Goal: Task Accomplishment & Management: Manage account settings

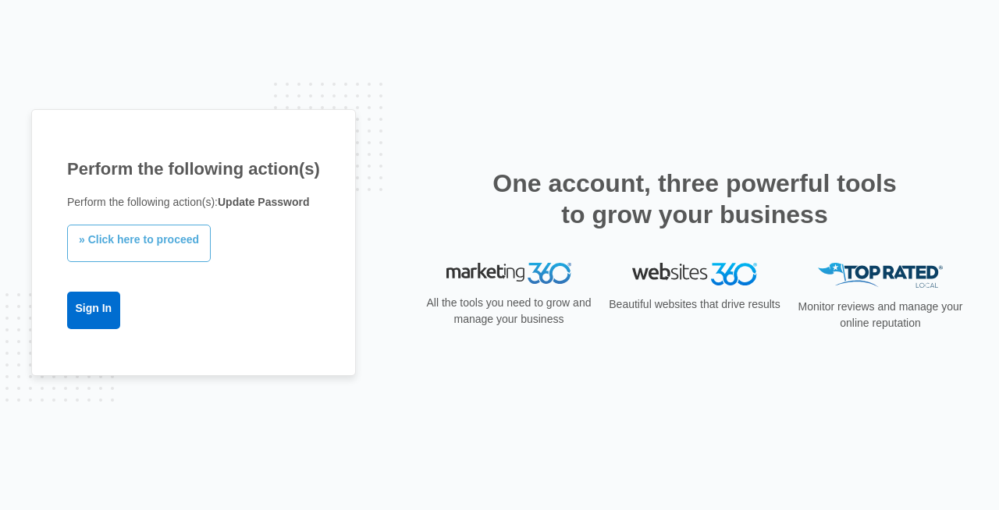
click at [175, 247] on link "» Click here to proceed" at bounding box center [139, 243] width 144 height 37
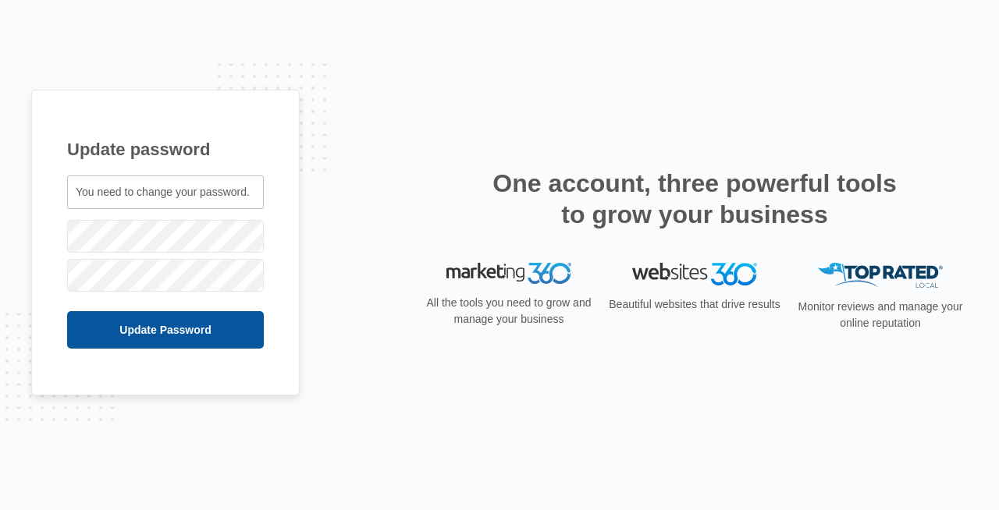
click at [105, 337] on input "Update Password" at bounding box center [165, 329] width 197 height 37
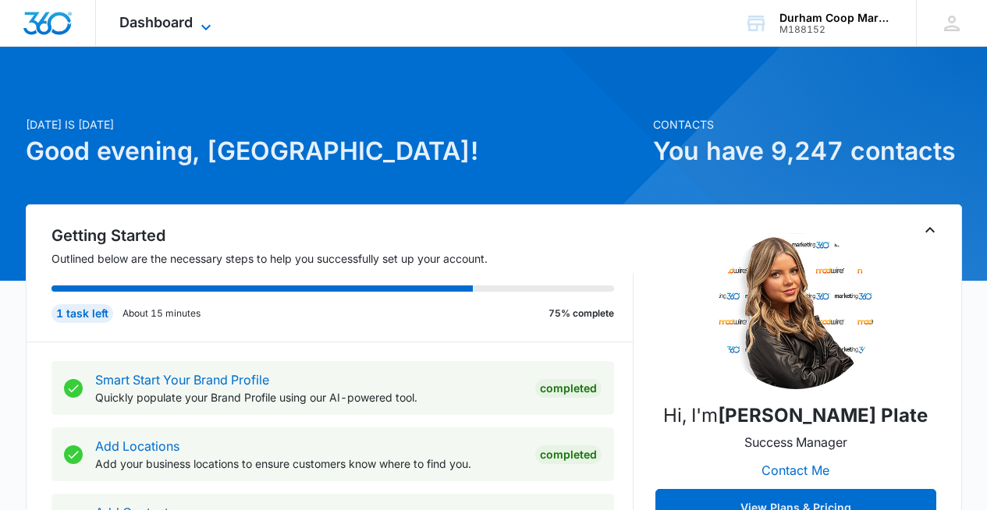
click at [204, 22] on icon at bounding box center [206, 27] width 19 height 19
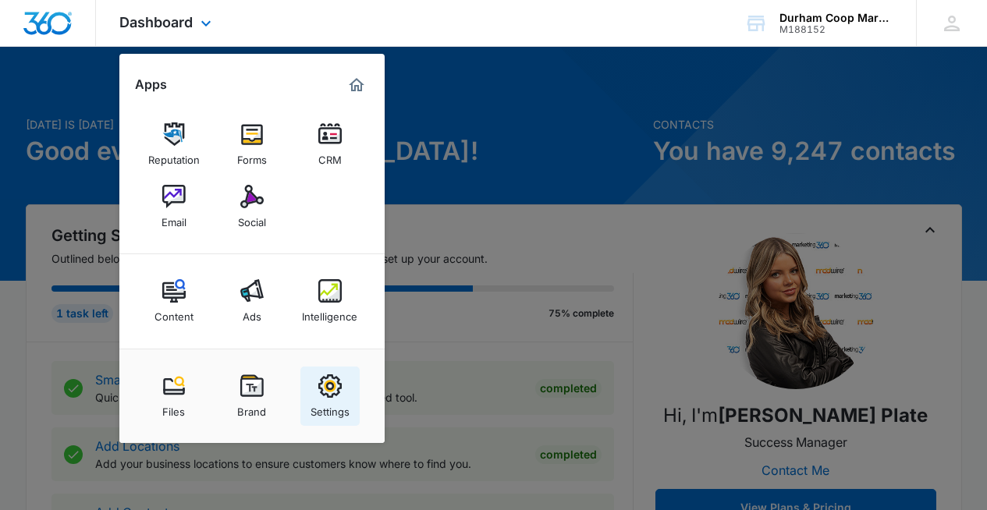
click at [340, 386] on img at bounding box center [329, 386] width 23 height 23
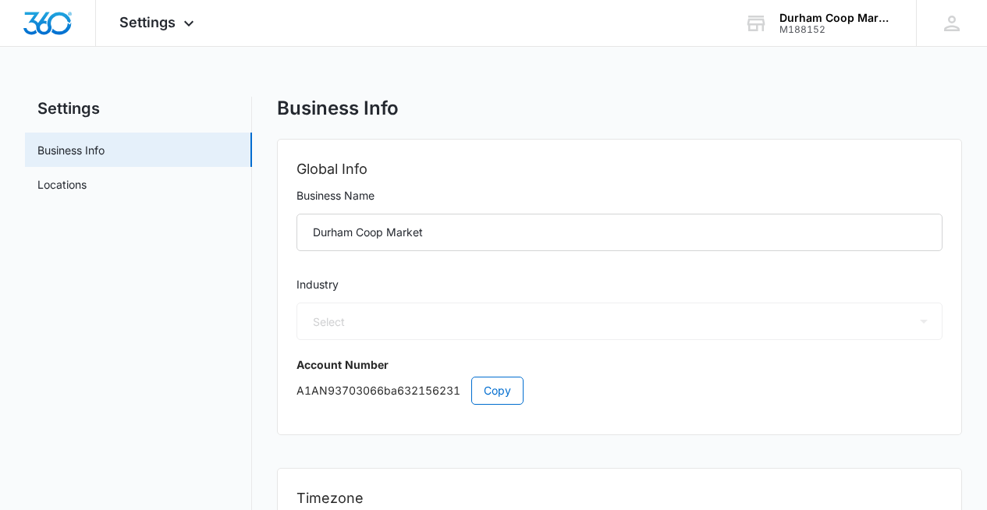
select select "12"
select select "US"
select select "America/New_York"
click at [148, 21] on span "Settings" at bounding box center [147, 22] width 56 height 16
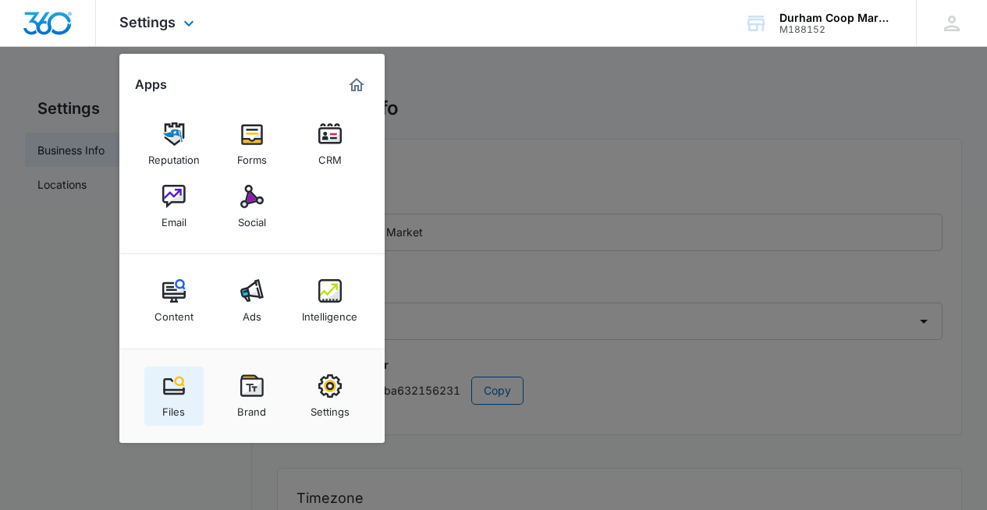
click at [176, 386] on img at bounding box center [173, 386] width 23 height 23
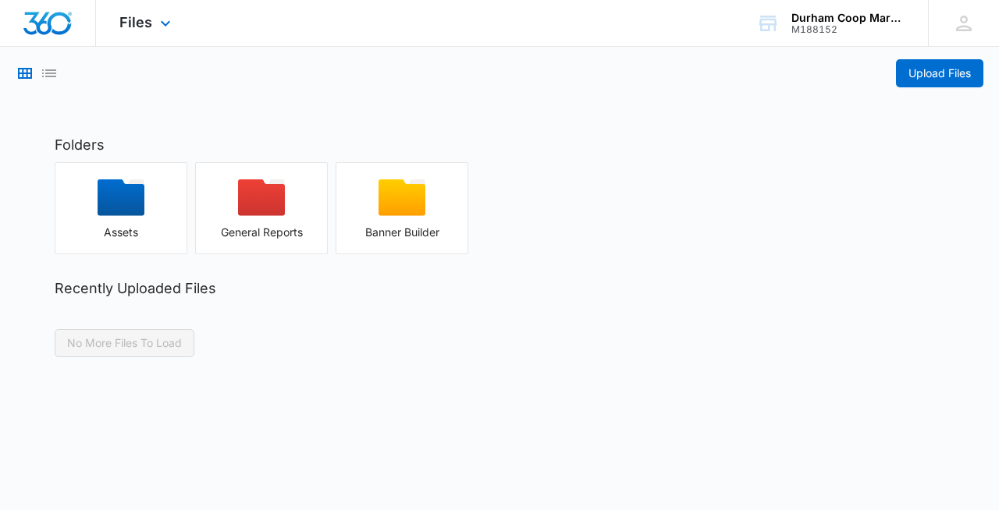
click at [135, 11] on div "Files Apps Reputation Forms CRM Email Social Content Ads Intelligence Files Bra…" at bounding box center [147, 23] width 102 height 46
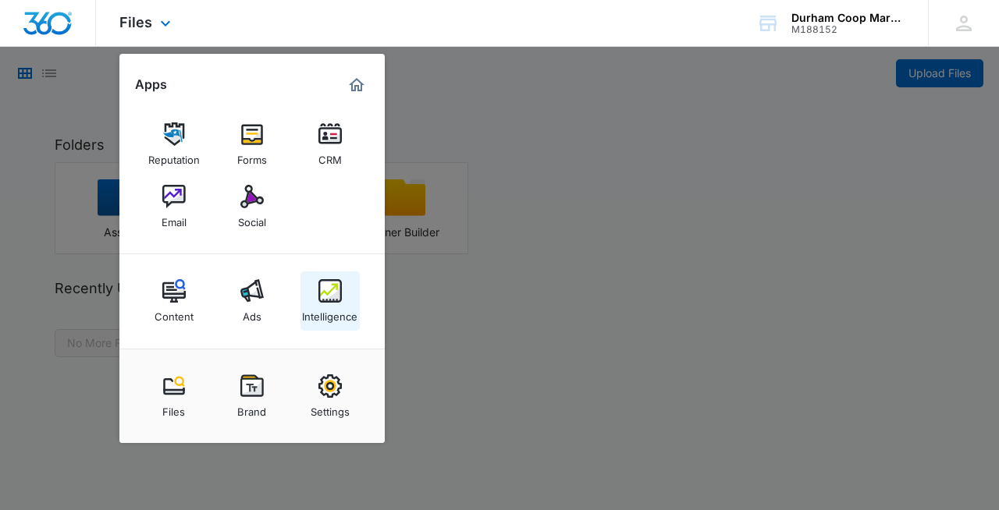
click at [341, 283] on img at bounding box center [329, 290] width 23 height 23
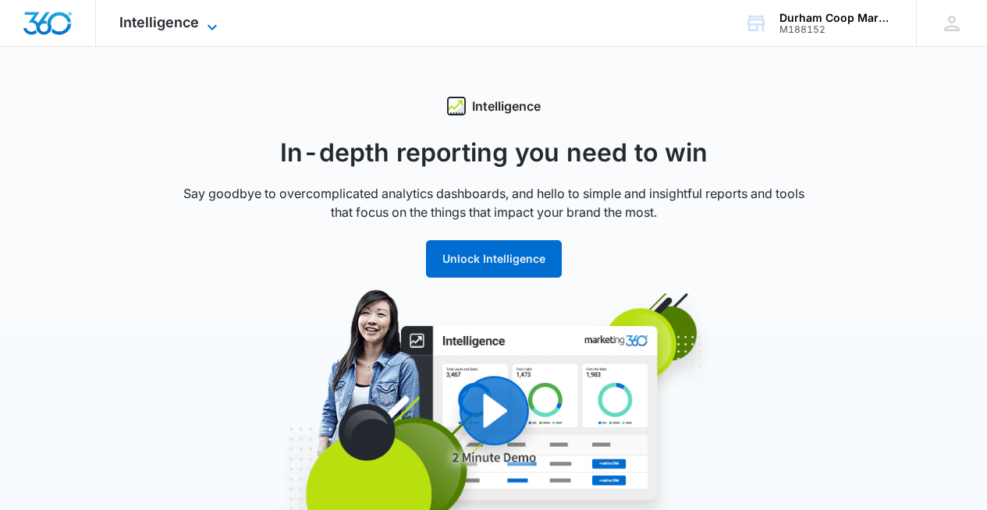
click at [157, 15] on span "Intelligence" at bounding box center [159, 22] width 80 height 16
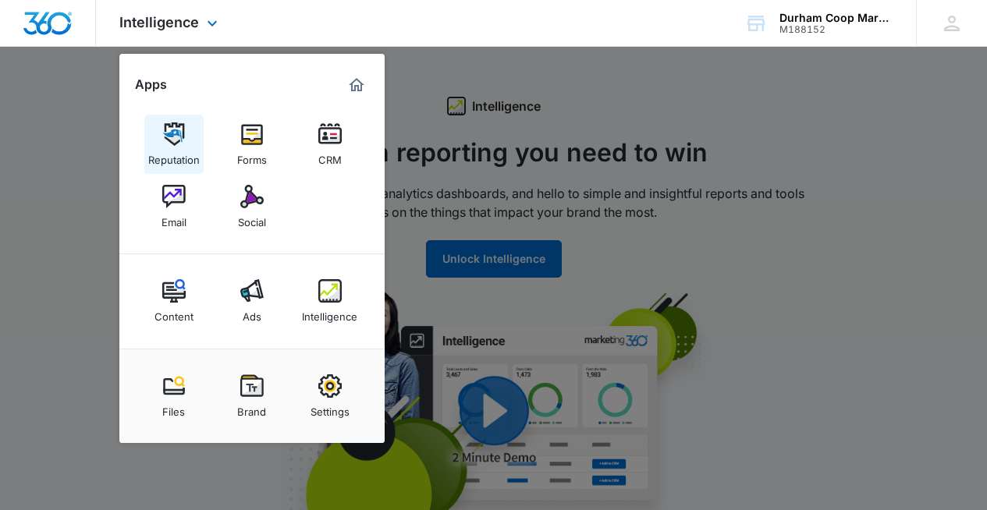
click at [160, 141] on link "Reputation" at bounding box center [173, 144] width 59 height 59
